Goal: Understand process/instructions: Learn about a topic

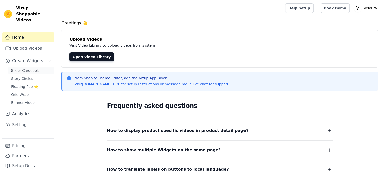
click at [25, 68] on span "Slider Carousels" at bounding box center [25, 70] width 28 height 5
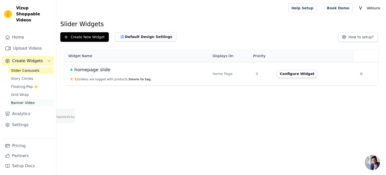
click at [31, 100] on span "Banner Video" at bounding box center [23, 102] width 24 height 5
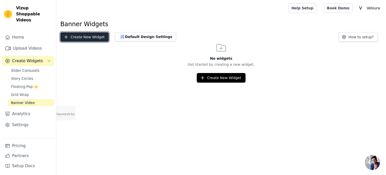
click at [88, 36] on button "Create New Widget" at bounding box center [84, 37] width 49 height 10
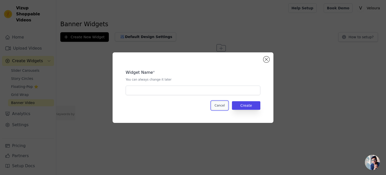
click at [225, 105] on button "Cancel" at bounding box center [220, 105] width 17 height 9
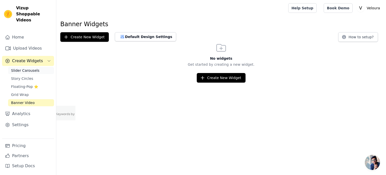
click at [36, 67] on link "Slider Carousels" at bounding box center [31, 70] width 46 height 7
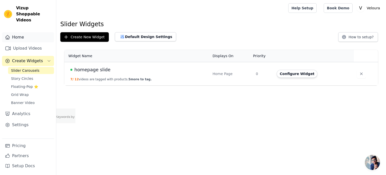
click at [30, 32] on link "Home" at bounding box center [28, 37] width 52 height 10
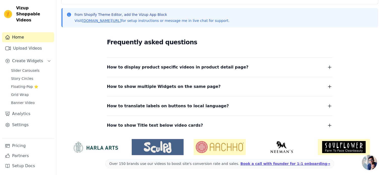
scroll to position [64, 0]
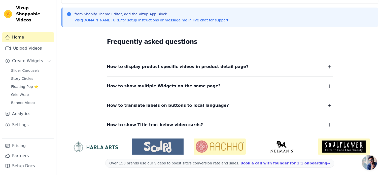
click at [154, 68] on span "How to display product specific videos in product detail page?" at bounding box center [177, 66] width 141 height 7
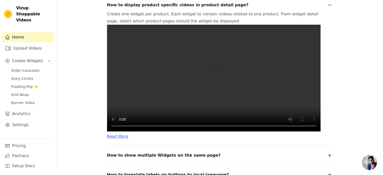
scroll to position [126, 0]
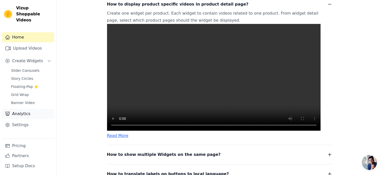
click at [44, 109] on link "Analytics" at bounding box center [28, 114] width 52 height 10
